Goal: Task Accomplishment & Management: Use online tool/utility

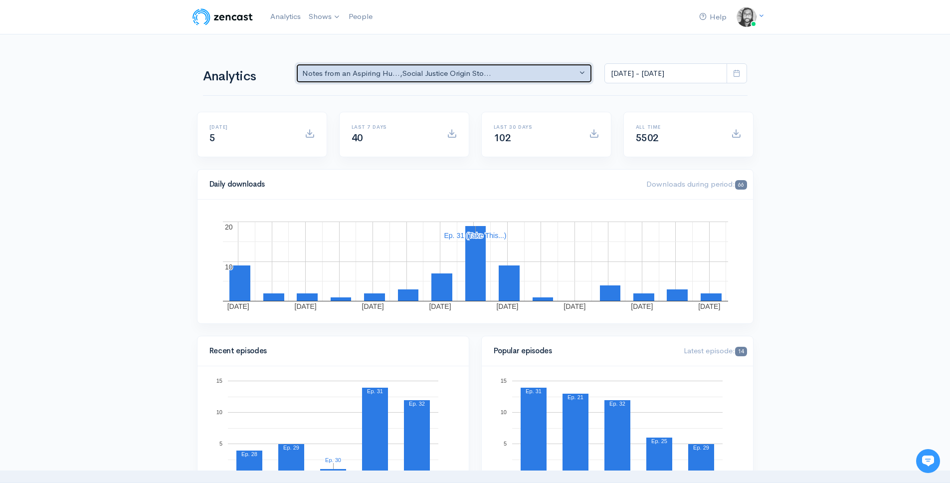
click at [505, 73] on div "Notes from an Aspiring Hu... , Social Justice Origin Sto..." at bounding box center [439, 73] width 275 height 11
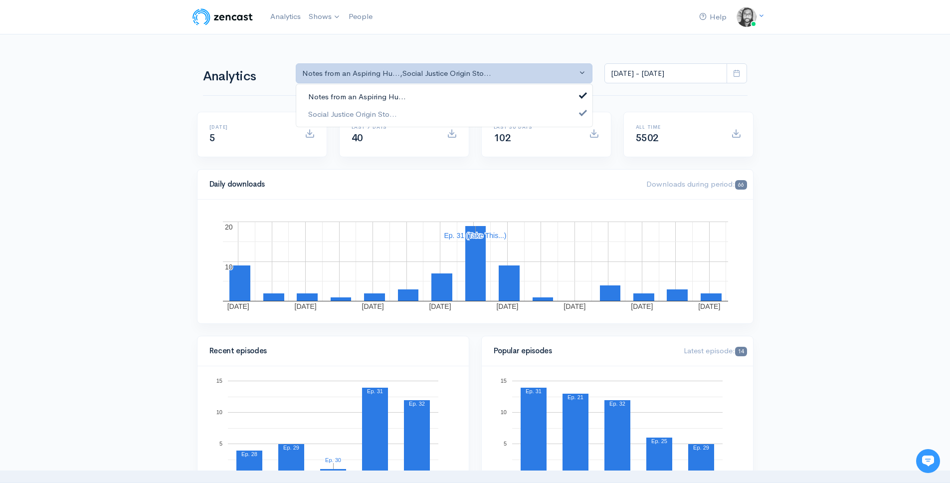
click at [503, 93] on link "Notes from an Aspiring Hu..." at bounding box center [444, 96] width 296 height 17
select select "14701"
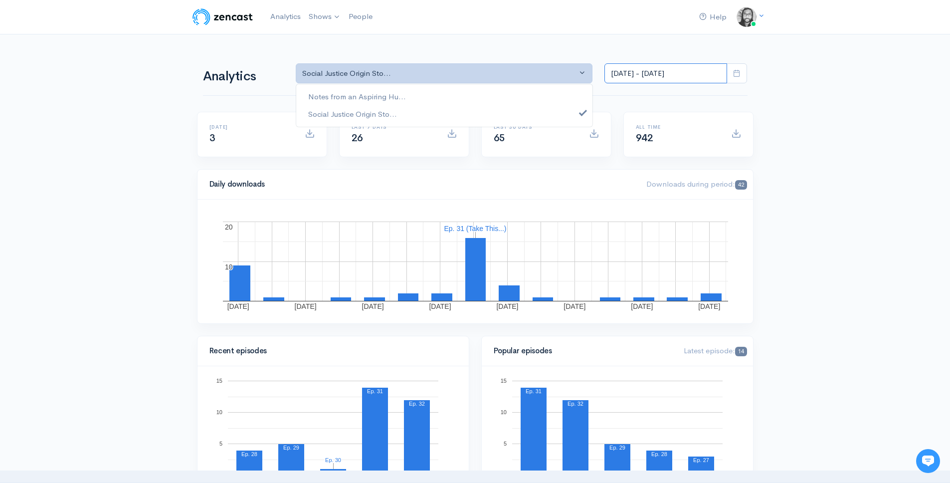
click at [647, 78] on input "[DATE] - [DATE]" at bounding box center [665, 73] width 123 height 20
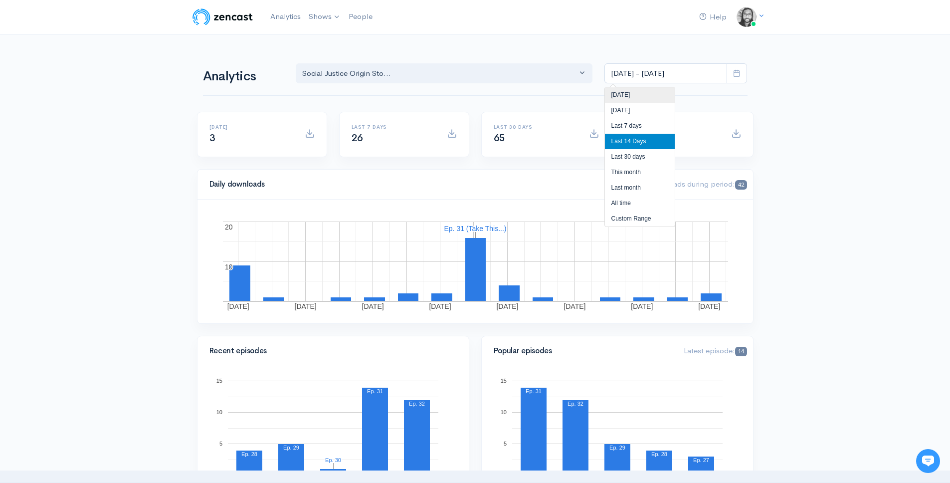
click at [637, 102] on li "[DATE]" at bounding box center [640, 94] width 70 height 15
type input "[DATE] - [DATE]"
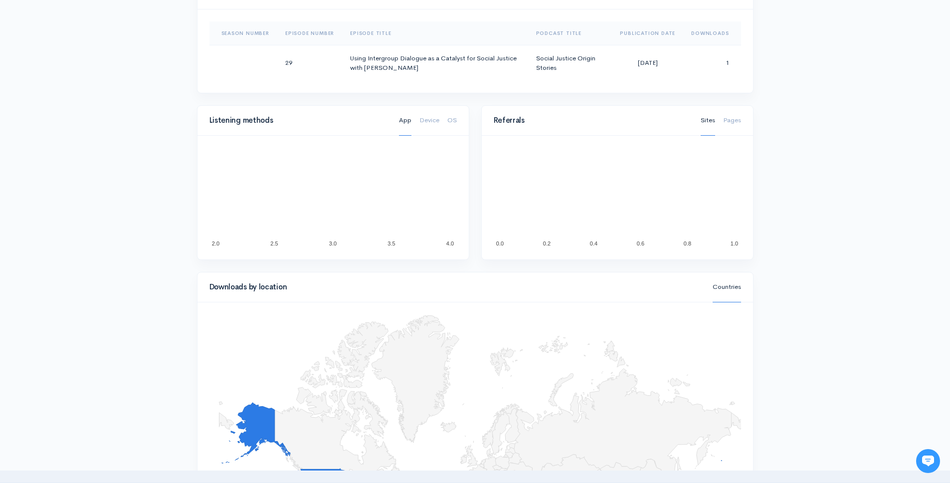
scroll to position [503, 0]
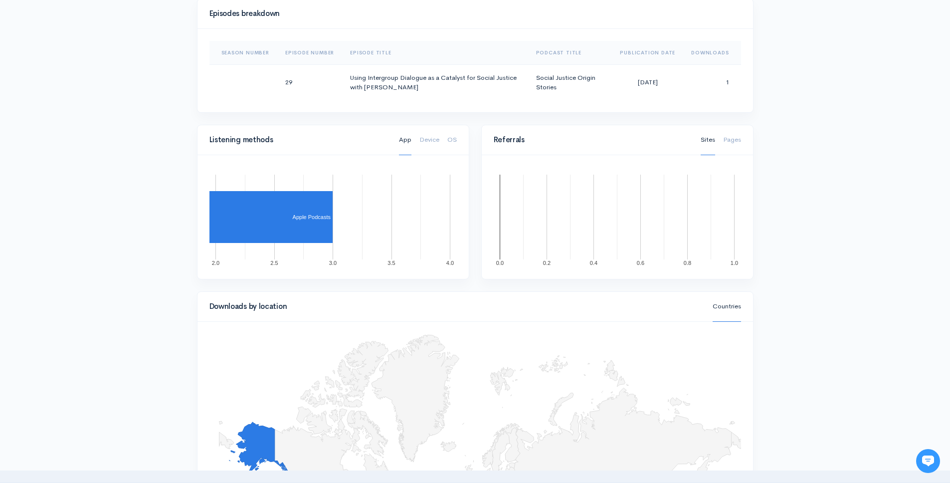
click at [759, 181] on div "Help Notifications View all Your profile Team settings Default team Current Log…" at bounding box center [475, 108] width 950 height 1223
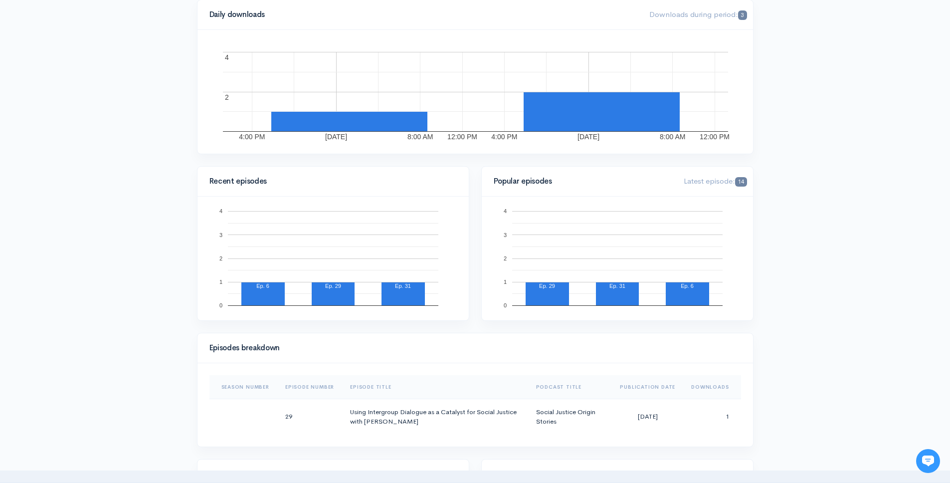
scroll to position [0, 0]
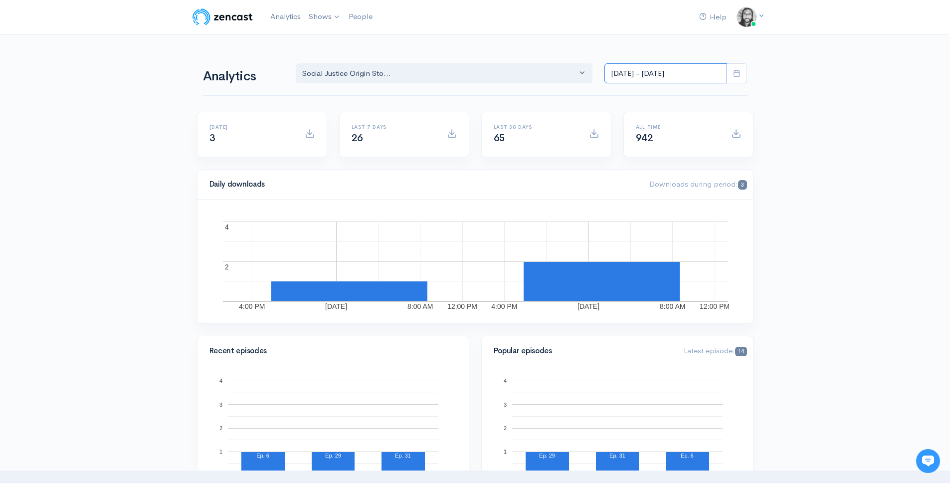
click at [672, 67] on input "[DATE] - [DATE]" at bounding box center [665, 73] width 123 height 20
click at [650, 89] on li "[DATE]" at bounding box center [640, 94] width 70 height 15
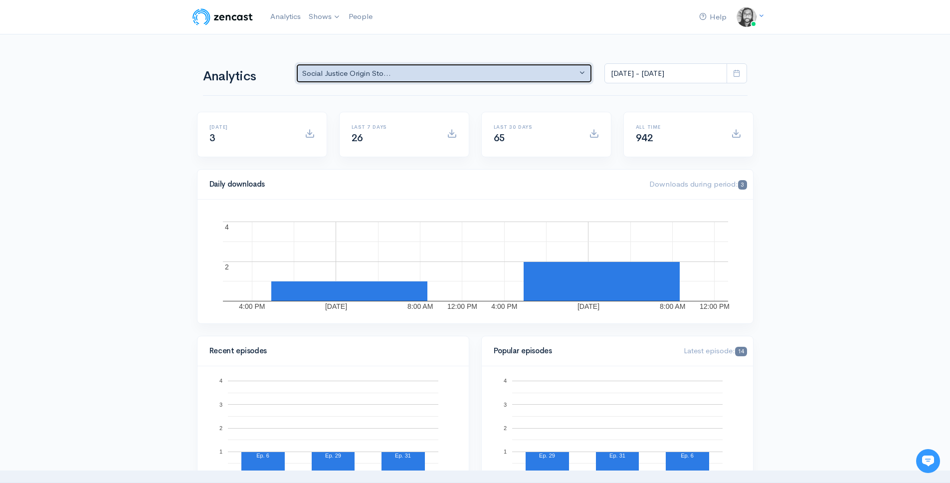
click at [448, 80] on button "Social Justice Origin Sto..." at bounding box center [444, 73] width 297 height 20
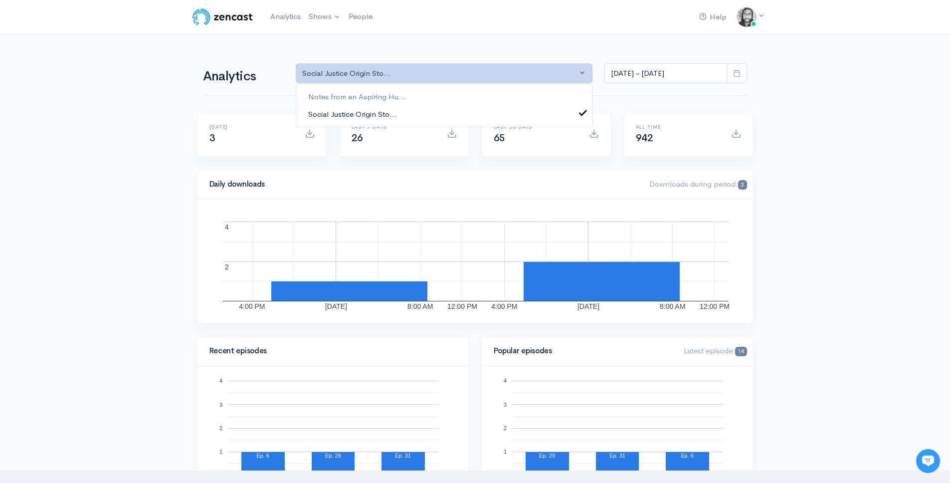
click at [438, 112] on link "Social Justice Origin Sto..." at bounding box center [444, 113] width 296 height 17
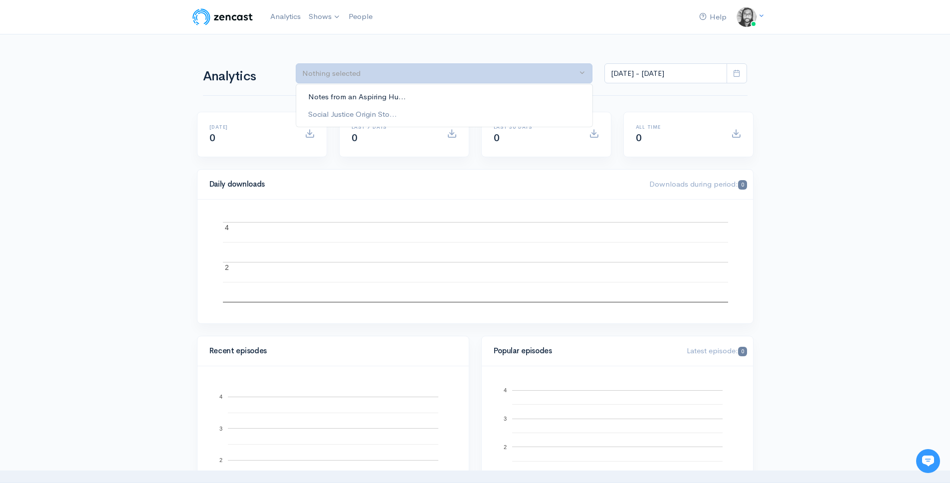
click at [441, 101] on link "Notes from an Aspiring Hu..." at bounding box center [444, 96] width 296 height 17
select select "5809"
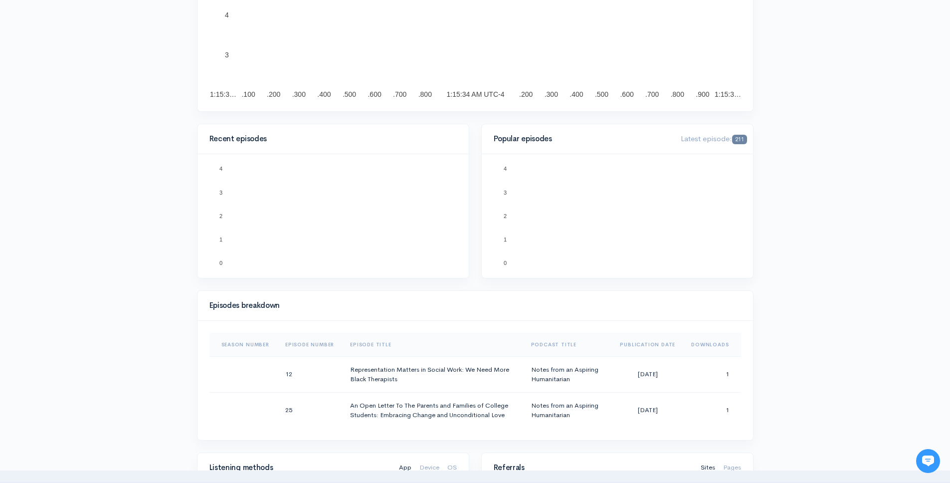
scroll to position [245, 0]
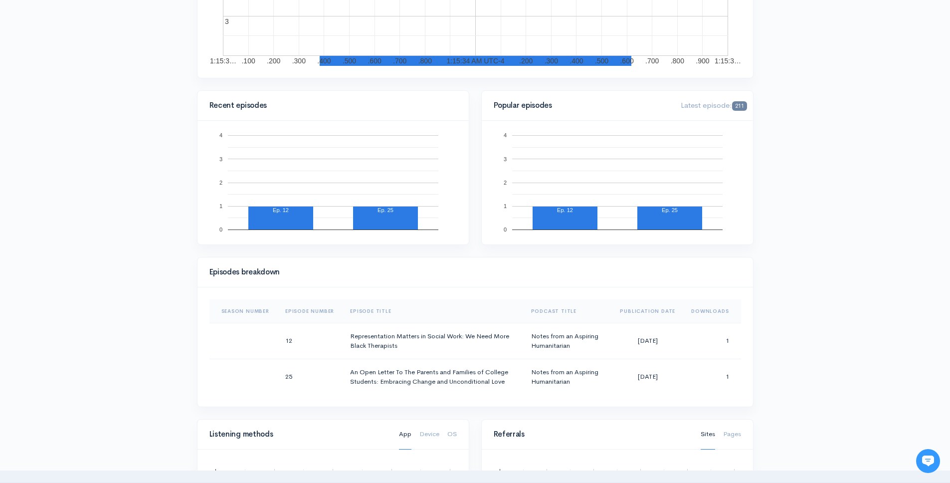
click at [816, 259] on div "Help Notifications View all Your profile Team settings Default team Current Log…" at bounding box center [475, 384] width 950 height 1259
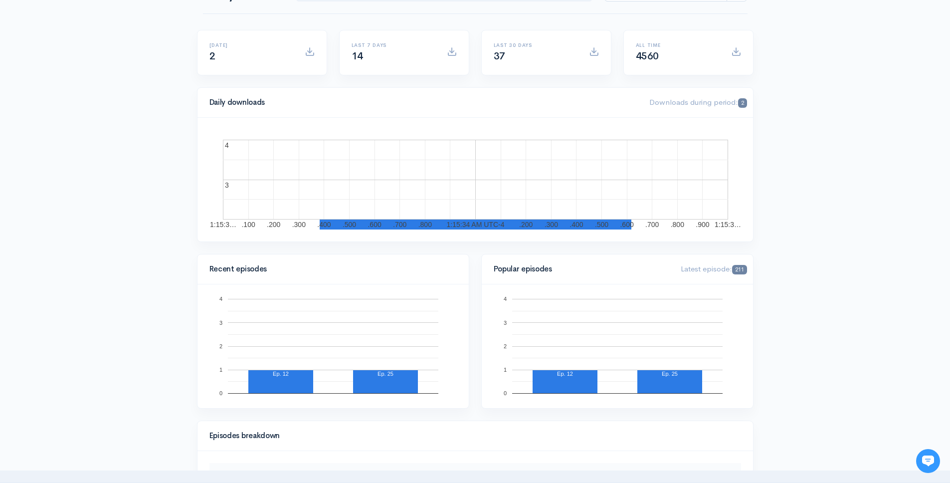
scroll to position [0, 0]
